Goal: Task Accomplishment & Management: Complete application form

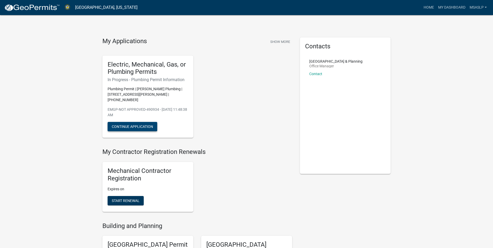
click at [135, 122] on button "Continue Application" at bounding box center [133, 126] width 50 height 9
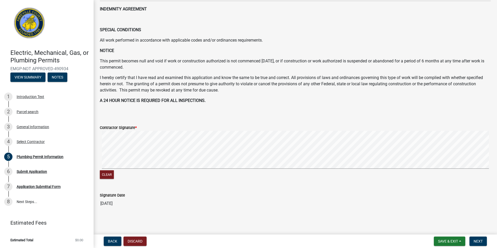
scroll to position [53, 0]
click at [473, 239] on button "Next" at bounding box center [477, 240] width 17 height 9
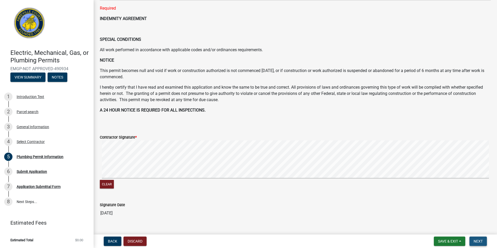
click at [476, 240] on span "Next" at bounding box center [477, 241] width 9 height 4
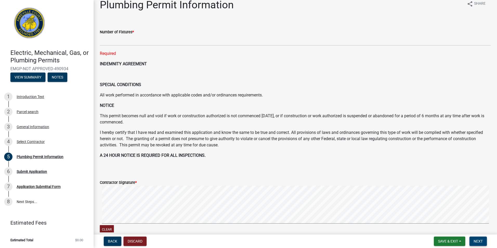
scroll to position [0, 0]
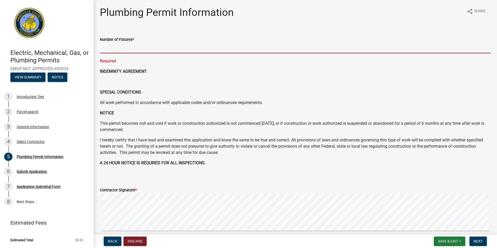
click at [121, 48] on input "text" at bounding box center [295, 48] width 391 height 11
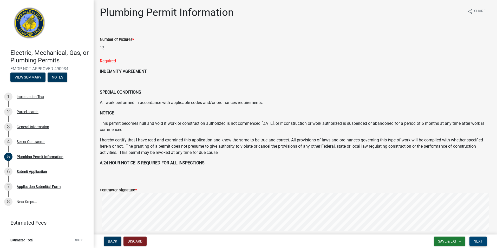
type input "13"
click at [477, 237] on button "Next" at bounding box center [477, 240] width 17 height 9
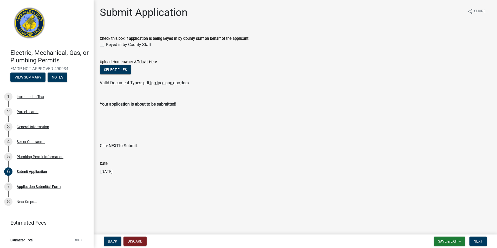
click at [106, 44] on label "Keyed in by County Staff" at bounding box center [128, 45] width 45 height 6
click at [106, 44] on input "Keyed in by County Staff" at bounding box center [107, 43] width 3 height 3
checkbox input "true"
click at [480, 238] on button "Next" at bounding box center [477, 240] width 17 height 9
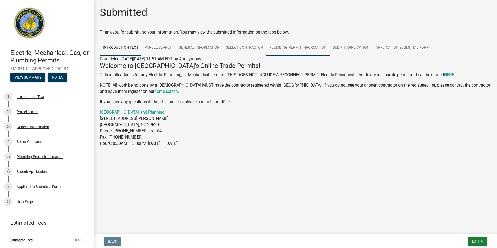
click at [305, 47] on link "Plumbing Permit Information" at bounding box center [297, 47] width 63 height 17
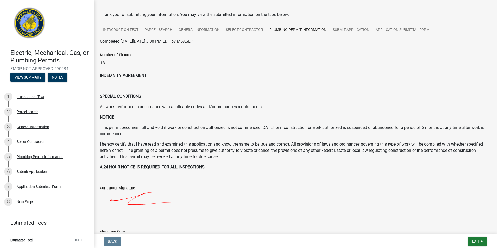
scroll to position [26, 0]
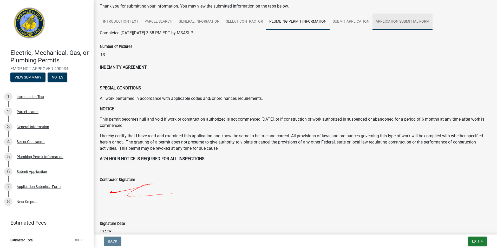
click at [395, 22] on link "Application Submittal Form" at bounding box center [402, 22] width 60 height 17
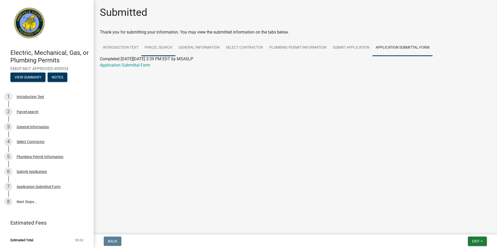
click at [159, 47] on link "Parcel search" at bounding box center [158, 47] width 34 height 17
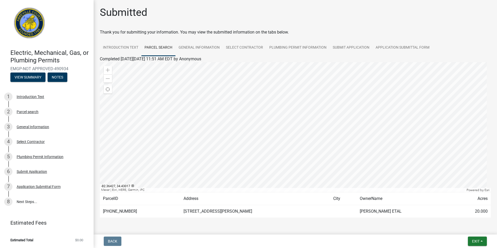
click at [322, 140] on div at bounding box center [295, 127] width 391 height 130
click at [287, 119] on div at bounding box center [295, 127] width 391 height 130
drag, startPoint x: 129, startPoint y: 210, endPoint x: 102, endPoint y: 209, distance: 27.0
click at [102, 209] on td "[PHONE_NUMBER]" at bounding box center [140, 211] width 81 height 13
drag, startPoint x: 102, startPoint y: 209, endPoint x: 111, endPoint y: 210, distance: 8.9
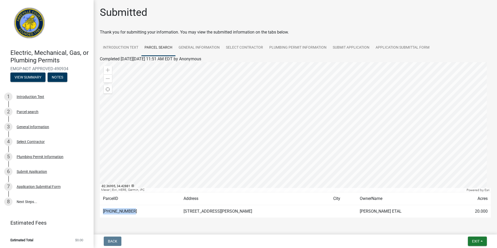
copy td "[PHONE_NUMBER]"
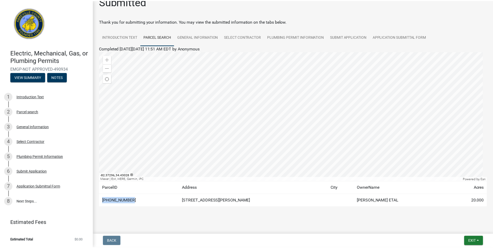
scroll to position [16, 0]
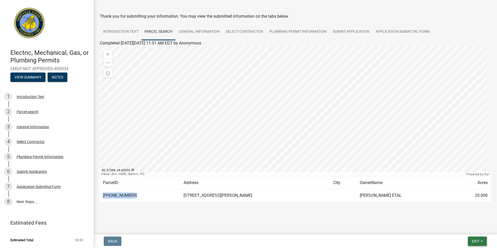
click at [475, 242] on span "Exit" at bounding box center [476, 241] width 8 height 4
click at [463, 227] on button "Save & Exit" at bounding box center [466, 227] width 42 height 12
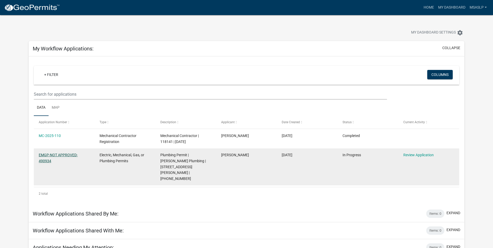
click at [64, 155] on link "EMGP-NOT APPROVED-490934" at bounding box center [58, 158] width 39 height 10
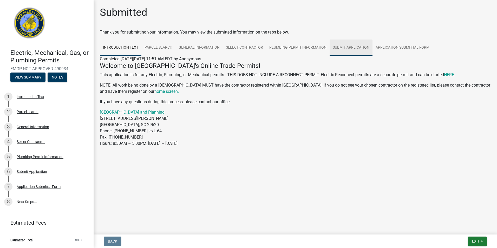
click at [350, 47] on link "Submit Application" at bounding box center [350, 47] width 43 height 17
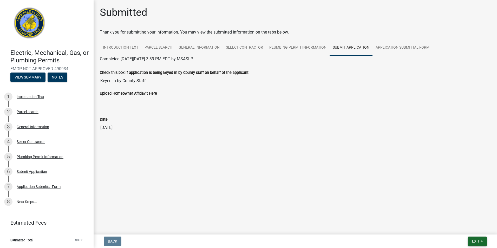
click at [484, 242] on button "Exit" at bounding box center [477, 240] width 19 height 9
click at [467, 229] on button "Save & Exit" at bounding box center [466, 227] width 42 height 12
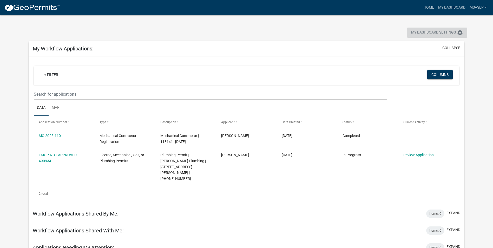
click at [441, 31] on span "My Dashboard Settings" at bounding box center [433, 33] width 45 height 6
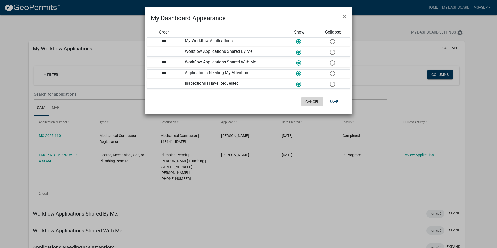
click at [316, 102] on button "Cancel" at bounding box center [312, 101] width 22 height 9
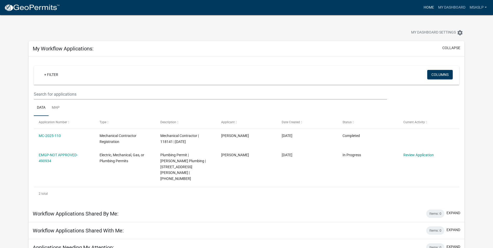
click at [428, 7] on link "Home" at bounding box center [428, 8] width 15 height 10
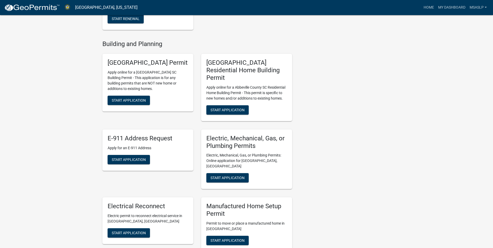
scroll to position [208, 0]
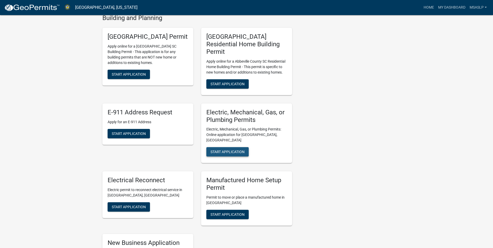
click at [226, 150] on span "Start Application" at bounding box center [227, 152] width 34 height 4
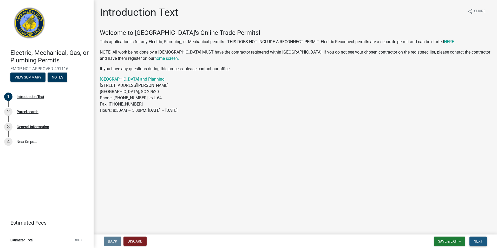
click at [473, 242] on button "Next" at bounding box center [477, 240] width 17 height 9
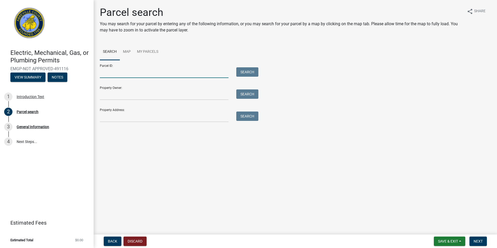
click at [106, 74] on input "Parcel ID:" at bounding box center [164, 72] width 129 height 11
paste input "[PHONE_NUMBER]"
click at [250, 75] on button "Search" at bounding box center [247, 71] width 22 height 9
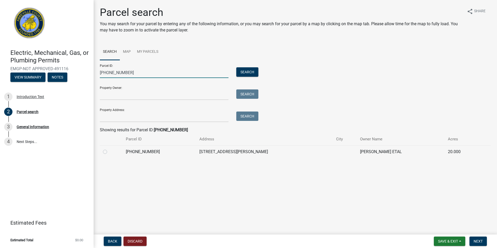
click at [131, 71] on input "[PHONE_NUMBER]" at bounding box center [164, 72] width 129 height 11
type input "0"
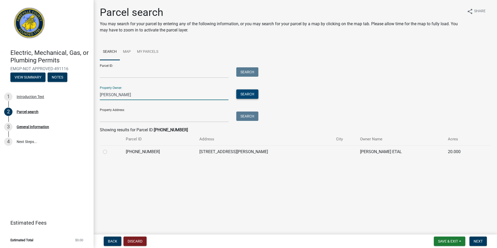
type input "jenkins"
click at [241, 95] on button "Search" at bounding box center [247, 93] width 22 height 9
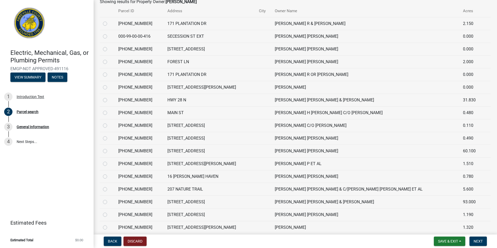
scroll to position [175, 0]
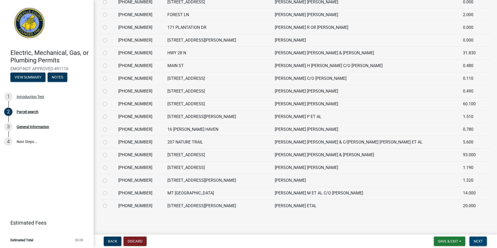
click at [476, 240] on span "Next" at bounding box center [477, 241] width 9 height 4
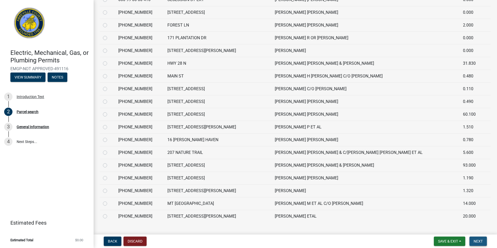
scroll to position [186, 0]
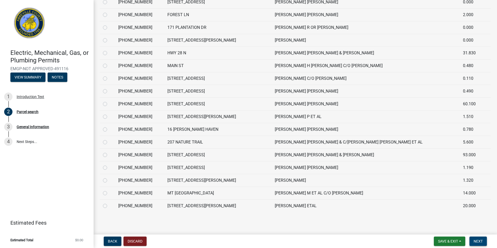
click at [481, 242] on span "Next" at bounding box center [477, 241] width 9 height 4
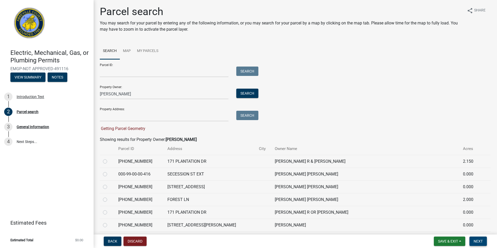
scroll to position [0, 0]
click at [147, 50] on link "My Parcels" at bounding box center [148, 52] width 28 height 17
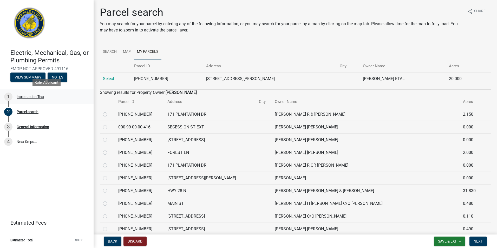
click at [32, 97] on div "Introduction Text" at bounding box center [31, 97] width 28 height 4
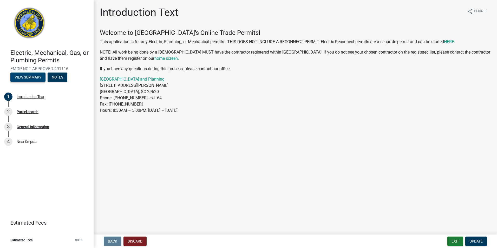
click at [27, 79] on button "View Summary" at bounding box center [27, 76] width 35 height 9
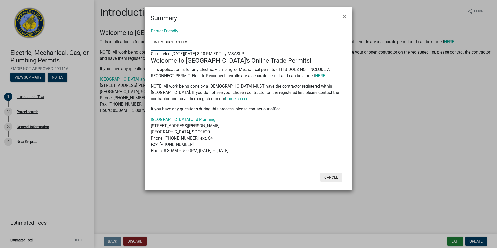
click at [331, 180] on button "Cancel" at bounding box center [331, 177] width 22 height 9
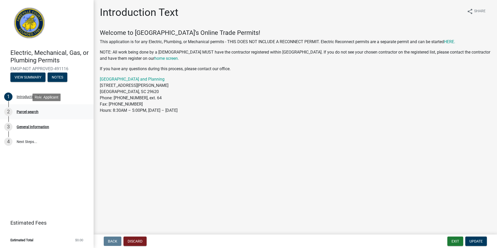
click at [24, 111] on div "Parcel search" at bounding box center [28, 112] width 22 height 4
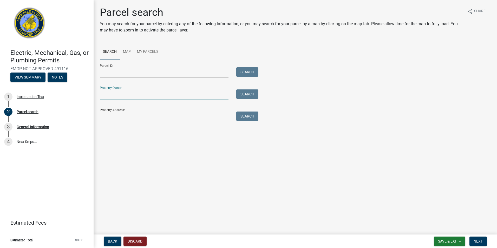
click at [106, 96] on input "Property Owner:" at bounding box center [164, 94] width 129 height 11
click at [246, 96] on button "Search" at bounding box center [247, 93] width 22 height 9
click at [133, 92] on input "xavier" at bounding box center [164, 94] width 129 height 11
type input "x"
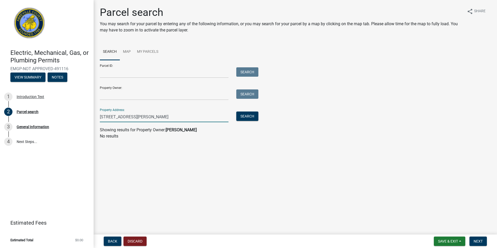
type input "79 CORBIN RD"
click at [246, 117] on button "Search" at bounding box center [247, 115] width 22 height 9
drag, startPoint x: 134, startPoint y: 118, endPoint x: 93, endPoint y: 121, distance: 41.1
click at [93, 121] on div "Electric, Mechanical, Gas, or Plumbing Permits EMGP-NOT APPROVED-491116 View Su…" at bounding box center [248, 124] width 497 height 248
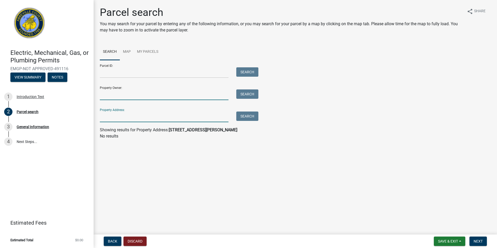
click at [106, 95] on input "Property Owner:" at bounding box center [164, 94] width 129 height 11
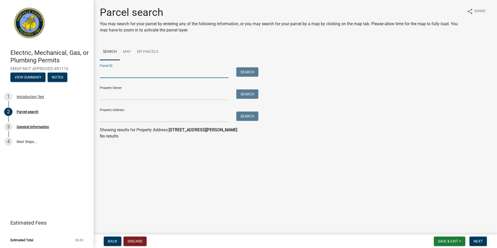
click at [108, 74] on input "Parcel ID:" at bounding box center [164, 72] width 129 height 11
click at [127, 50] on link "Map" at bounding box center [127, 52] width 14 height 17
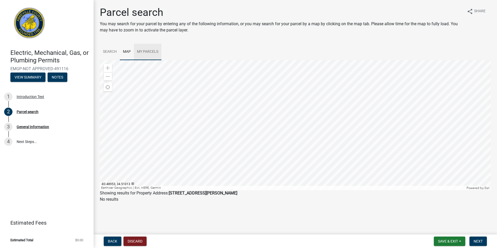
click at [142, 52] on link "My Parcels" at bounding box center [148, 52] width 28 height 17
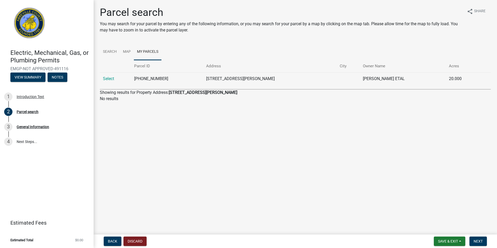
drag, startPoint x: 167, startPoint y: 79, endPoint x: 130, endPoint y: 79, distance: 36.9
click at [130, 79] on tr "Select 007-00-00-030 83 CORBIN RD JENKINS STEPHEN M ETAL 20.000" at bounding box center [295, 78] width 391 height 13
drag, startPoint x: 130, startPoint y: 79, endPoint x: 154, endPoint y: 80, distance: 23.7
copy tr "[PHONE_NUMBER]"
click at [113, 52] on link "Search" at bounding box center [110, 52] width 20 height 17
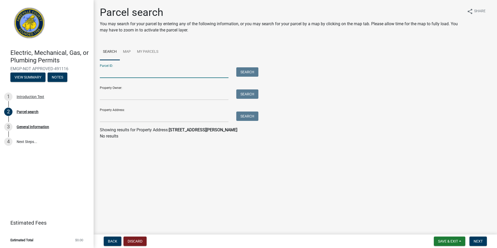
click at [108, 72] on input "Parcel ID:" at bounding box center [164, 72] width 129 height 11
paste input "[PHONE_NUMBER]"
type input "[PHONE_NUMBER]"
click at [249, 73] on button "Search" at bounding box center [247, 71] width 22 height 9
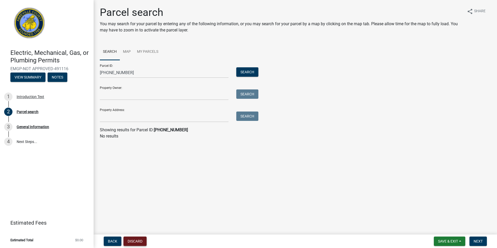
click at [137, 245] on button "Discard" at bounding box center [134, 240] width 23 height 9
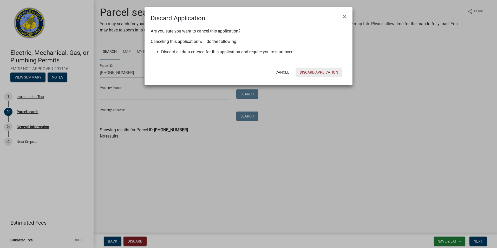
click at [310, 72] on button "Discard Application" at bounding box center [318, 72] width 47 height 9
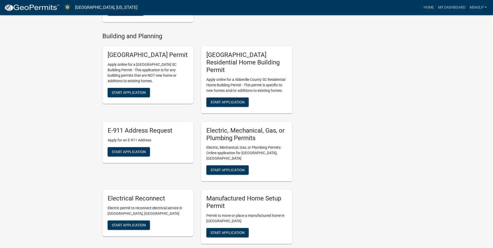
scroll to position [208, 0]
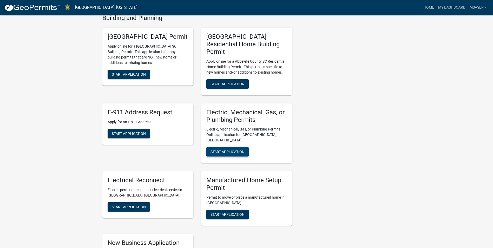
click at [235, 147] on button "Start Application" at bounding box center [227, 151] width 42 height 9
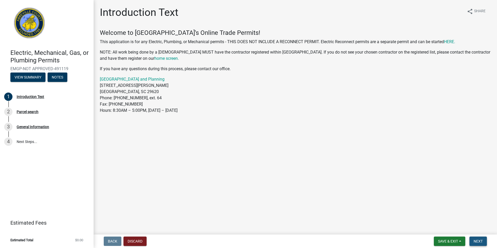
click at [482, 241] on span "Next" at bounding box center [477, 241] width 9 height 4
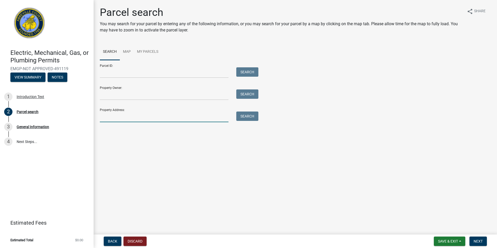
click at [106, 115] on input "Property Address:" at bounding box center [164, 116] width 129 height 11
click at [126, 95] on input "Property Owner:" at bounding box center [164, 94] width 129 height 11
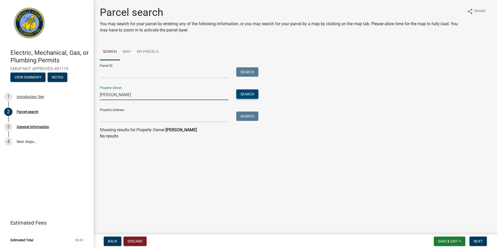
click at [247, 93] on button "Search" at bounding box center [247, 93] width 22 height 9
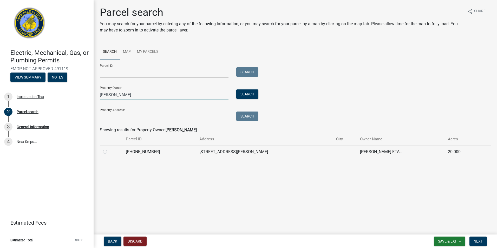
click at [133, 91] on input "jenkins, stephen" at bounding box center [164, 94] width 129 height 11
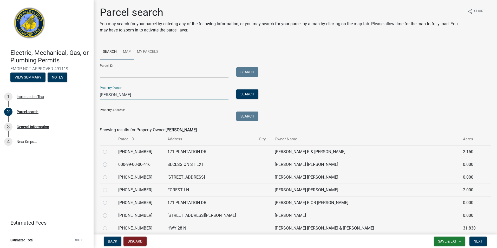
type input "jenkins"
click at [128, 52] on link "Map" at bounding box center [127, 52] width 14 height 17
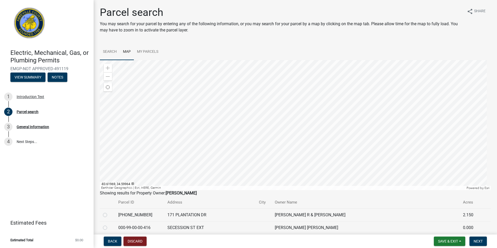
click at [109, 53] on link "Search" at bounding box center [110, 52] width 20 height 17
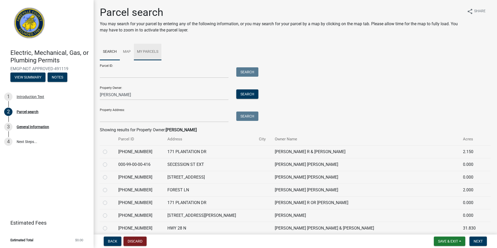
click at [146, 50] on link "My Parcels" at bounding box center [148, 52] width 28 height 17
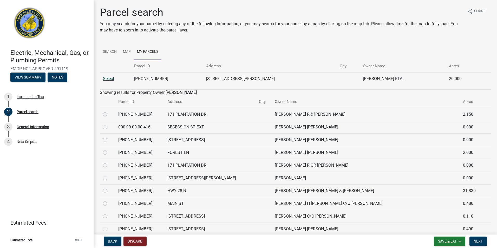
click at [110, 79] on link "Select" at bounding box center [108, 78] width 11 height 5
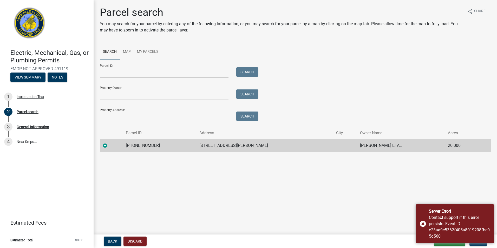
click at [466, 190] on main "Parcel search You may search for your parcel by entering any of the following i…" at bounding box center [295, 116] width 403 height 232
click at [423, 224] on div "Server Error! Contact support if this error persists. Event ID: e23aa9c5362f405…" at bounding box center [455, 223] width 78 height 39
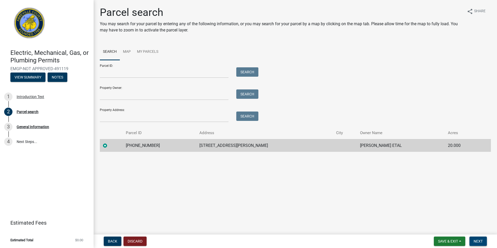
click at [477, 238] on button "Next" at bounding box center [477, 240] width 17 height 9
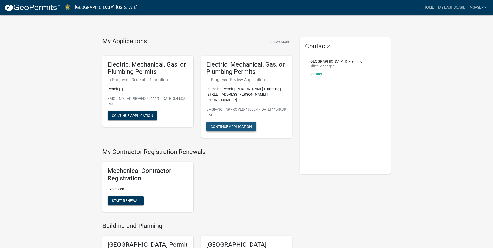
click at [233, 122] on button "Continue Application" at bounding box center [231, 126] width 50 height 9
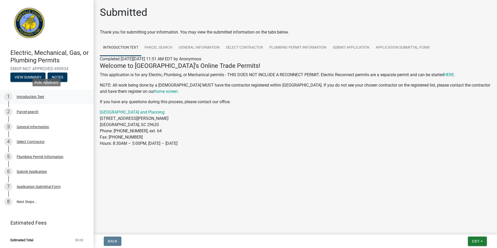
click at [29, 97] on div "Introduction Text" at bounding box center [31, 97] width 28 height 4
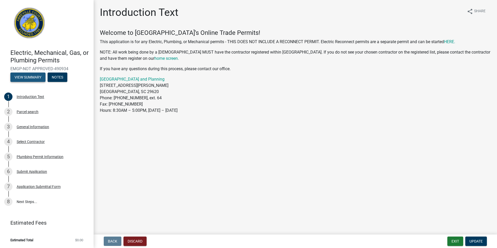
click at [29, 76] on button "View Summary" at bounding box center [27, 76] width 35 height 9
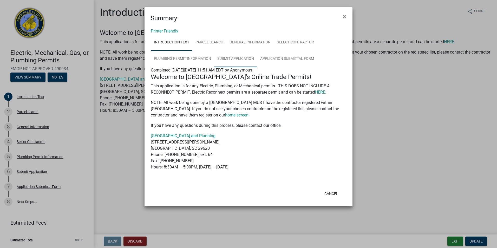
click at [236, 59] on link "Submit Application" at bounding box center [235, 59] width 43 height 17
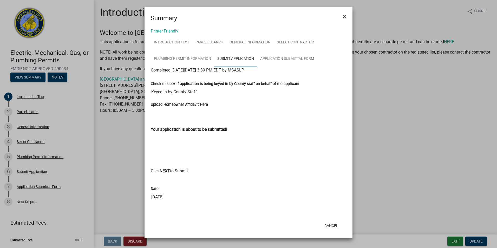
click at [344, 16] on span "×" at bounding box center [344, 16] width 3 height 7
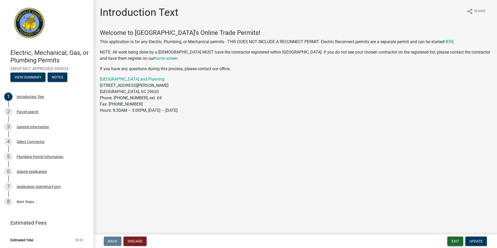
click at [455, 241] on button "Exit" at bounding box center [455, 240] width 16 height 9
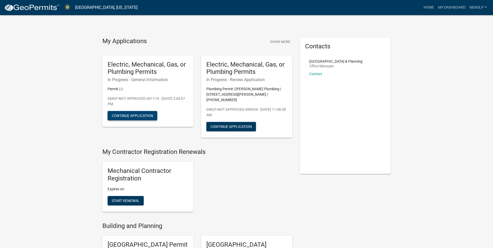
click at [139, 111] on button "Continue Application" at bounding box center [133, 115] width 50 height 9
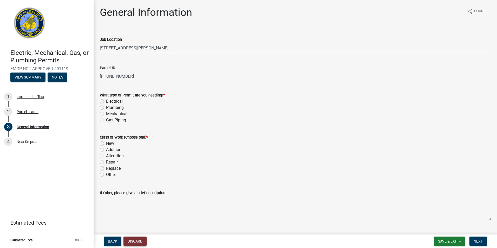
click at [135, 240] on button "Discard" at bounding box center [134, 240] width 23 height 9
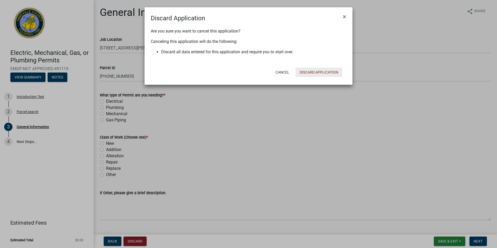
click at [310, 70] on button "Discard Application" at bounding box center [318, 72] width 47 height 9
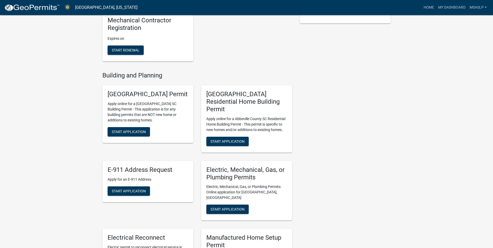
scroll to position [182, 0]
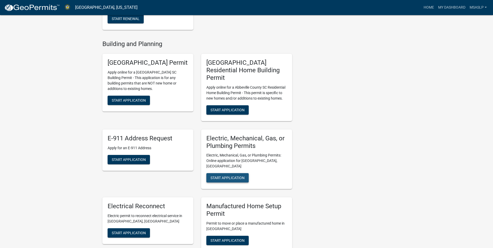
click at [228, 176] on span "Start Application" at bounding box center [227, 178] width 34 height 4
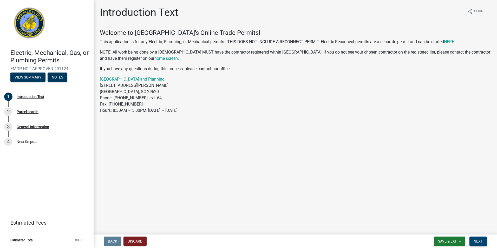
click at [472, 240] on button "Next" at bounding box center [477, 240] width 17 height 9
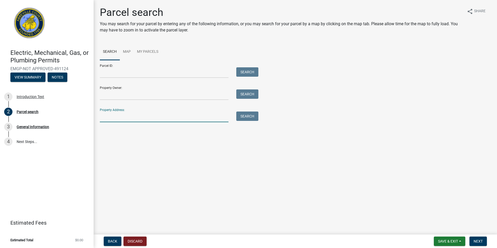
click at [107, 118] on input "Property Address:" at bounding box center [164, 116] width 129 height 11
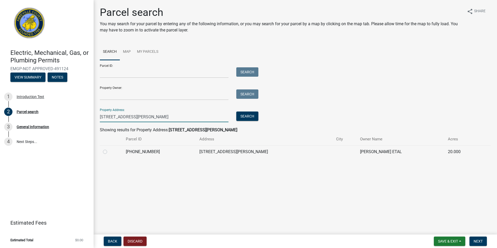
type input "[STREET_ADDRESS][PERSON_NAME]"
click at [109, 149] on label at bounding box center [109, 149] width 0 height 0
click at [109, 152] on input "radio" at bounding box center [110, 150] width 3 height 3
radio input "true"
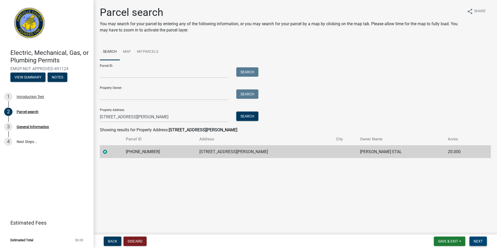
click at [479, 241] on span "Next" at bounding box center [477, 241] width 9 height 4
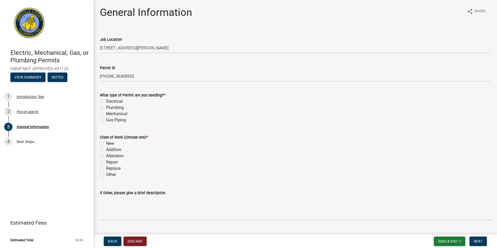
click at [106, 106] on label "Plumbing" at bounding box center [115, 107] width 18 height 6
click at [106, 106] on input "Plumbing" at bounding box center [107, 105] width 3 height 3
radio input "true"
click at [106, 143] on label "New" at bounding box center [110, 143] width 8 height 6
click at [106, 143] on input "New" at bounding box center [107, 141] width 3 height 3
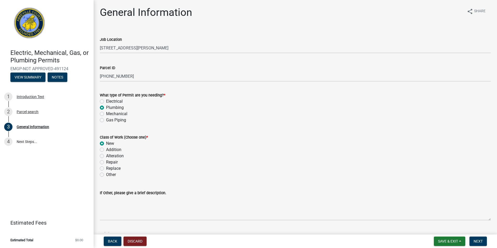
radio input "true"
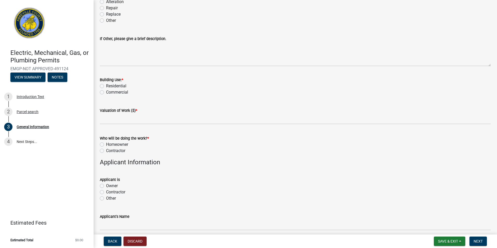
scroll to position [156, 0]
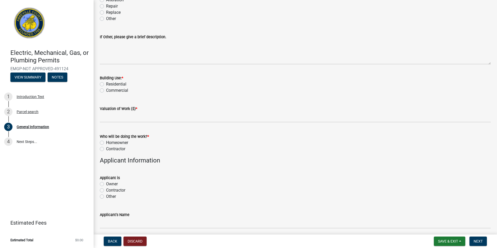
click at [106, 83] on label "Residential" at bounding box center [116, 84] width 20 height 6
click at [106, 83] on input "Residential" at bounding box center [107, 82] width 3 height 3
radio input "true"
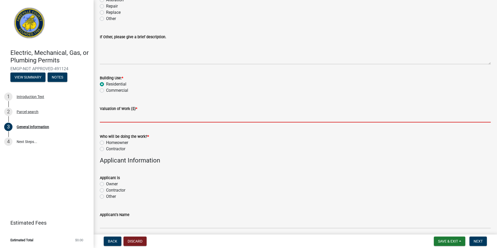
click at [106, 118] on input "text" at bounding box center [295, 117] width 391 height 11
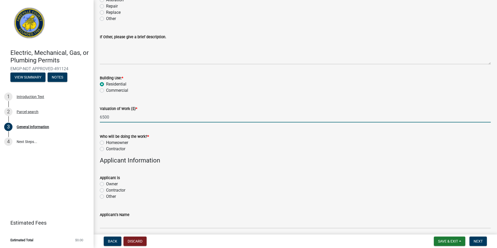
type input "6500"
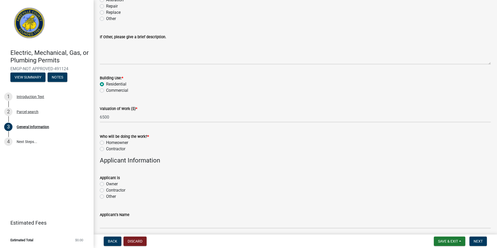
click at [106, 148] on label "Contractor" at bounding box center [115, 149] width 19 height 6
click at [106, 148] on input "Contractor" at bounding box center [107, 147] width 3 height 3
radio input "true"
click at [106, 189] on label "Contractor" at bounding box center [115, 190] width 19 height 6
click at [106, 189] on input "Contractor" at bounding box center [107, 188] width 3 height 3
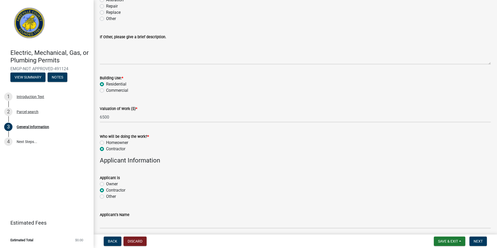
radio input "true"
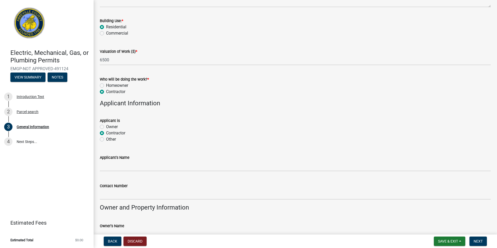
scroll to position [234, 0]
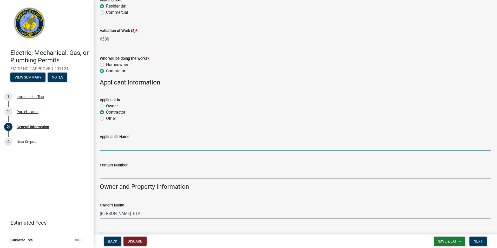
click at [124, 147] on input "Applicant's Name" at bounding box center [295, 145] width 391 height 11
type input "[PERSON_NAME]"
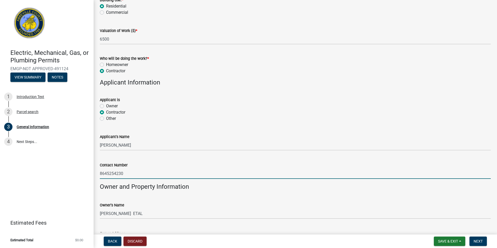
type input "8645254230"
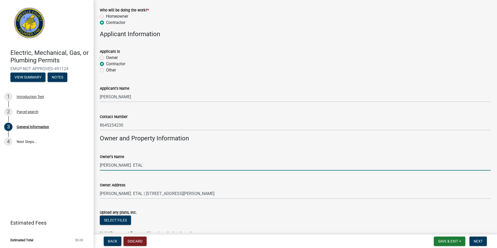
scroll to position [311, 0]
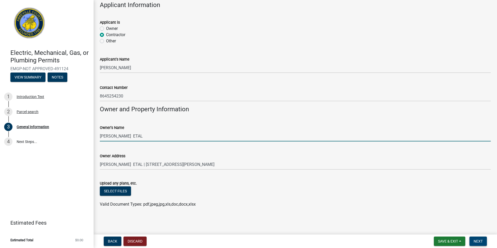
click at [475, 241] on span "Next" at bounding box center [477, 241] width 9 height 4
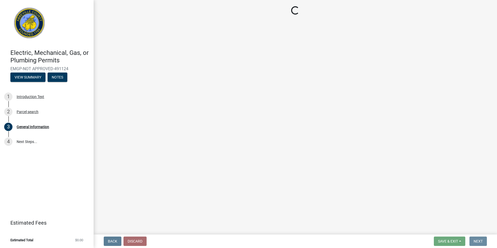
scroll to position [0, 0]
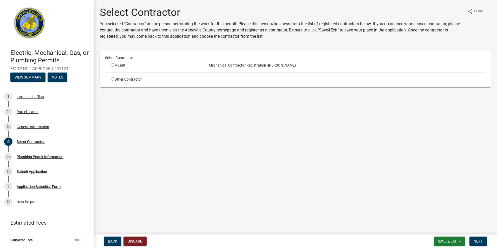
click at [113, 79] on input "radio" at bounding box center [112, 78] width 3 height 3
radio input "true"
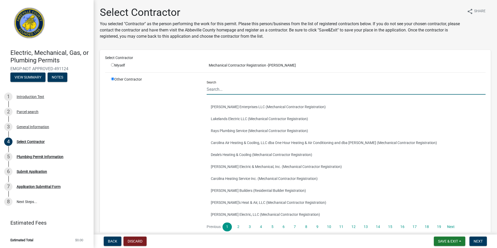
click at [215, 89] on input "Search" at bounding box center [346, 89] width 279 height 11
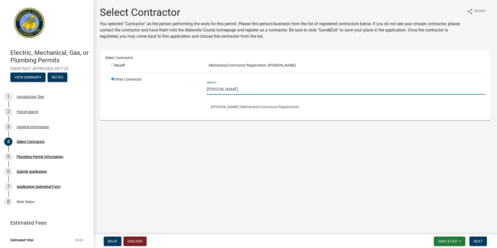
type input "[PERSON_NAME]"
click at [194, 111] on div "Other Contractor" at bounding box center [155, 96] width 96 height 38
click at [230, 107] on button "[PERSON_NAME] (Mechanical Contractor Registration)" at bounding box center [346, 107] width 279 height 12
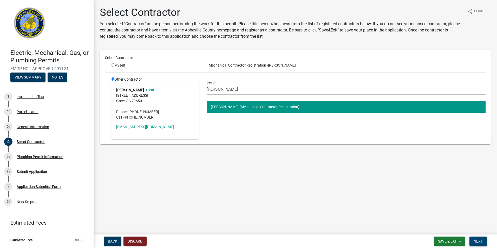
click at [476, 241] on span "Next" at bounding box center [477, 241] width 9 height 4
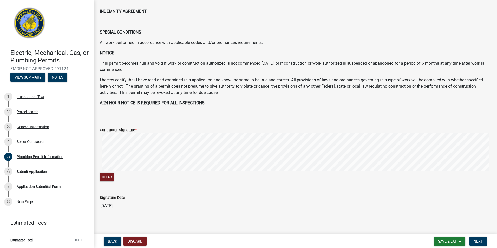
scroll to position [53, 0]
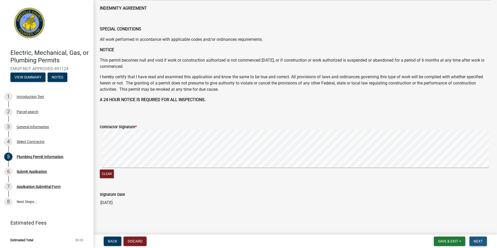
click at [477, 240] on span "Next" at bounding box center [477, 241] width 9 height 4
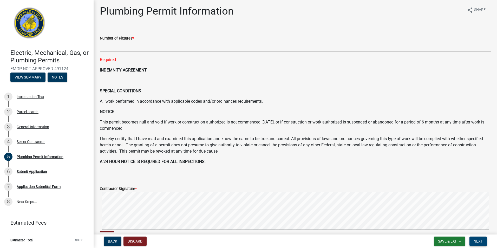
scroll to position [1, 0]
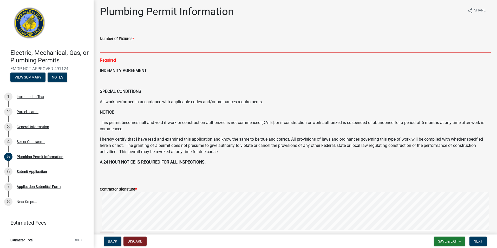
click at [116, 47] on input "text" at bounding box center [295, 47] width 391 height 11
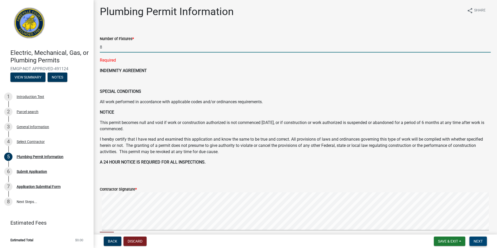
type input "8"
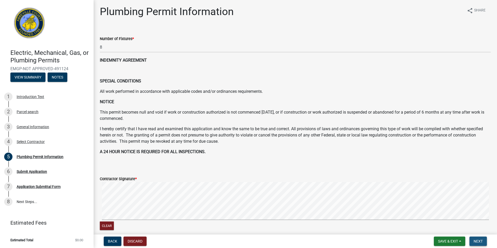
click at [479, 238] on button "Next" at bounding box center [477, 240] width 17 height 9
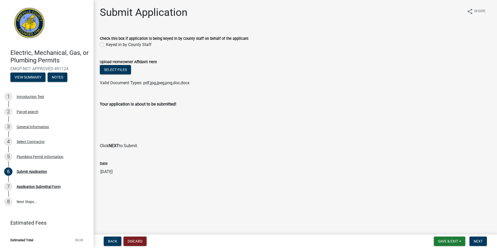
click at [106, 45] on label "Keyed in by County Staff" at bounding box center [128, 45] width 45 height 6
click at [106, 45] on input "Keyed in by County Staff" at bounding box center [107, 43] width 3 height 3
checkbox input "true"
click at [476, 239] on button "Next" at bounding box center [477, 240] width 17 height 9
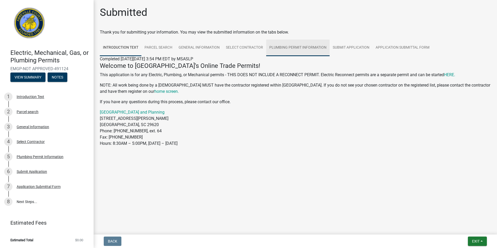
click at [312, 49] on link "Plumbing Permit Information" at bounding box center [297, 47] width 63 height 17
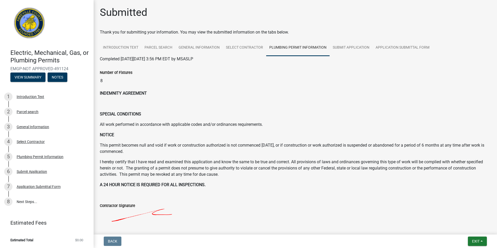
click at [144, 113] on p "SPECIAL CONDITIONS" at bounding box center [295, 114] width 391 height 6
click at [99, 95] on div "INDEMNITY AGREEMENT SPECIAL CONDITIONS All work performed in accordance with ap…" at bounding box center [295, 146] width 399 height 112
click at [144, 115] on p "SPECIAL CONDITIONS" at bounding box center [295, 114] width 391 height 6
click at [204, 47] on link "General Information" at bounding box center [198, 47] width 47 height 17
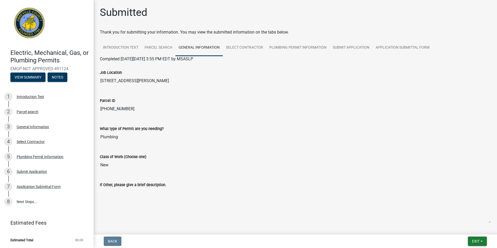
click at [111, 89] on div "Job Location [STREET_ADDRESS][PERSON_NAME]" at bounding box center [295, 76] width 399 height 28
click at [130, 82] on input "[STREET_ADDRESS][PERSON_NAME]" at bounding box center [295, 81] width 391 height 10
click at [131, 82] on input "[STREET_ADDRESS][PERSON_NAME]" at bounding box center [295, 81] width 391 height 10
click at [134, 83] on input "[STREET_ADDRESS][PERSON_NAME]" at bounding box center [295, 81] width 391 height 10
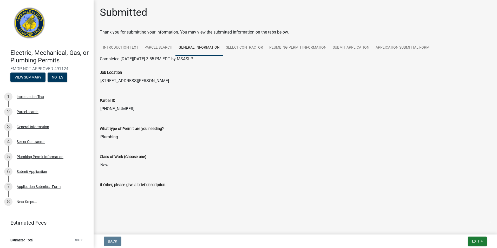
click at [168, 184] on div "If Other, please give a brief description." at bounding box center [295, 185] width 391 height 6
click at [128, 82] on input "[STREET_ADDRESS][PERSON_NAME]" at bounding box center [295, 81] width 391 height 10
click at [26, 202] on link "8 Next Steps..." at bounding box center [47, 201] width 94 height 15
click at [26, 201] on link "8 Next Steps..." at bounding box center [47, 201] width 94 height 15
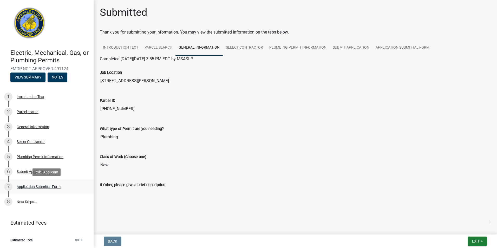
click at [11, 187] on div "7" at bounding box center [8, 186] width 8 height 8
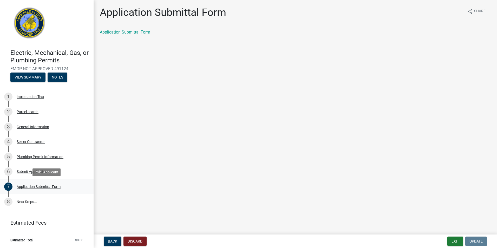
click at [25, 187] on div "Application Submittal Form" at bounding box center [39, 187] width 44 height 4
click at [453, 239] on button "Exit" at bounding box center [455, 240] width 16 height 9
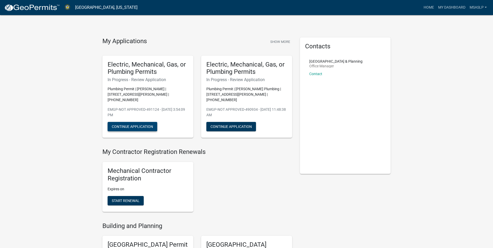
click at [136, 123] on button "Continue Application" at bounding box center [133, 126] width 50 height 9
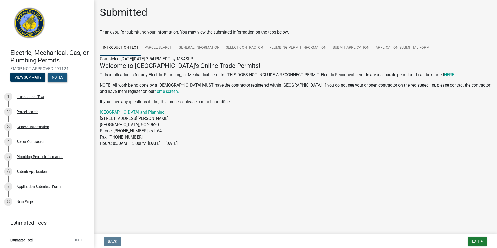
click at [63, 79] on button "Notes" at bounding box center [58, 76] width 20 height 9
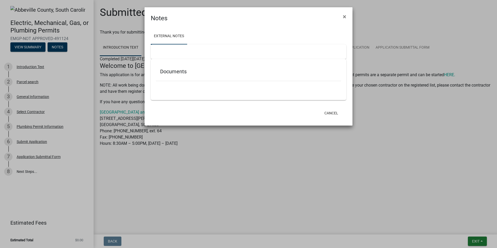
click at [170, 86] on div at bounding box center [248, 83] width 185 height 5
click at [163, 51] on div at bounding box center [248, 51] width 195 height 15
click at [162, 95] on div "Documents" at bounding box center [248, 79] width 195 height 41
click at [173, 39] on link "External Notes" at bounding box center [169, 36] width 36 height 17
click at [170, 36] on link "External Notes" at bounding box center [169, 36] width 36 height 17
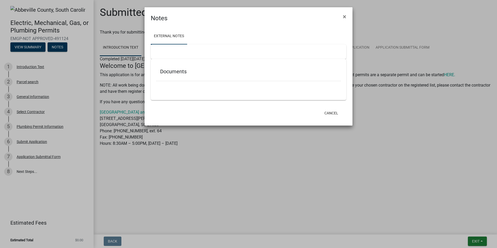
click at [175, 72] on h5 "Documents" at bounding box center [248, 71] width 177 height 6
click at [334, 115] on button "Cancel" at bounding box center [331, 112] width 22 height 9
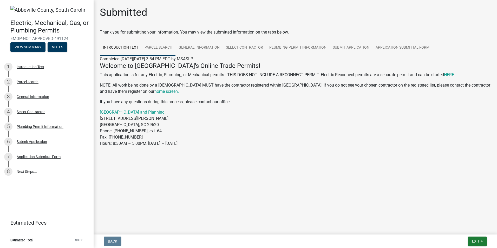
click at [161, 51] on link "Parcel search" at bounding box center [158, 47] width 34 height 17
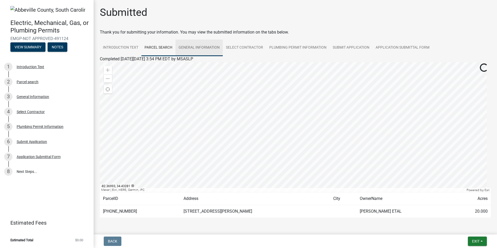
click at [200, 47] on link "General Information" at bounding box center [198, 47] width 47 height 17
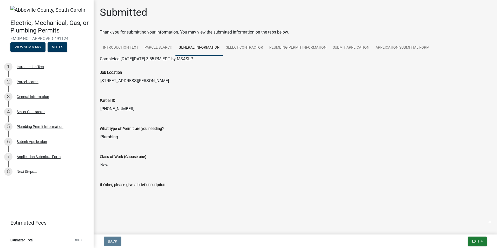
click at [121, 136] on input "Plumbing" at bounding box center [295, 137] width 391 height 10
click at [130, 137] on input "Plumbing" at bounding box center [295, 137] width 391 height 10
drag, startPoint x: 130, startPoint y: 137, endPoint x: 123, endPoint y: 135, distance: 7.6
click at [123, 135] on input "Plumbing" at bounding box center [295, 137] width 391 height 10
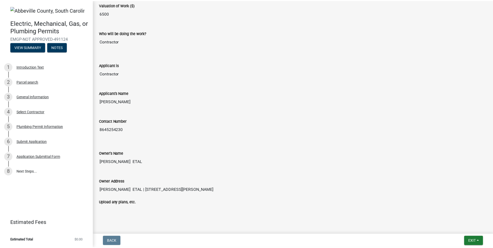
scroll to position [269, 0]
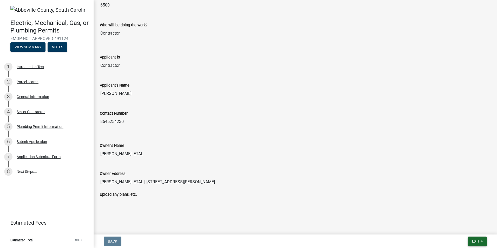
click at [474, 240] on span "Exit" at bounding box center [476, 241] width 8 height 4
click at [463, 227] on button "Save & Exit" at bounding box center [466, 227] width 42 height 12
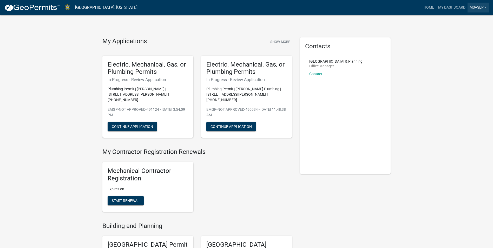
click at [482, 6] on link "MSASLP" at bounding box center [477, 8] width 21 height 10
click at [459, 48] on link "Logout" at bounding box center [466, 50] width 44 height 12
